Goal: Navigation & Orientation: Find specific page/section

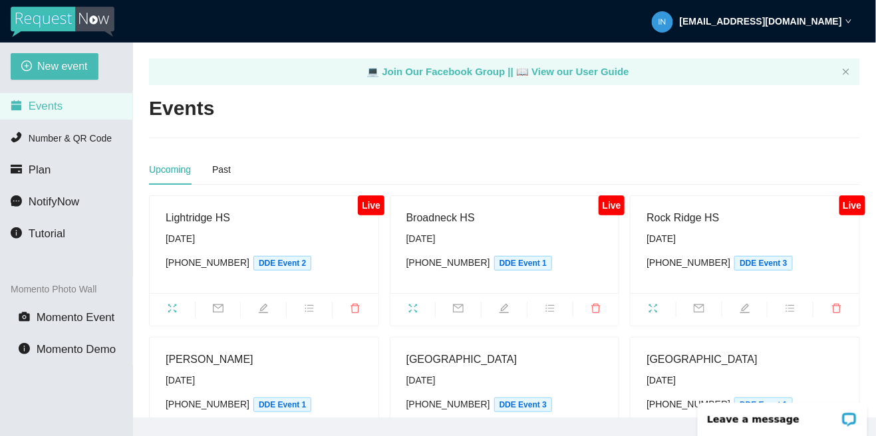
click at [416, 314] on span "fullscreen" at bounding box center [412, 310] width 45 height 15
